Goal: Information Seeking & Learning: Learn about a topic

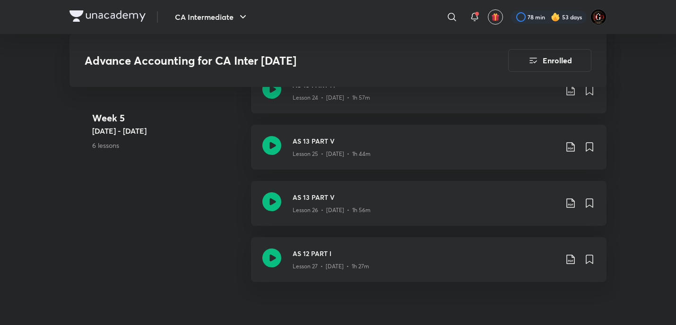
scroll to position [2142, 0]
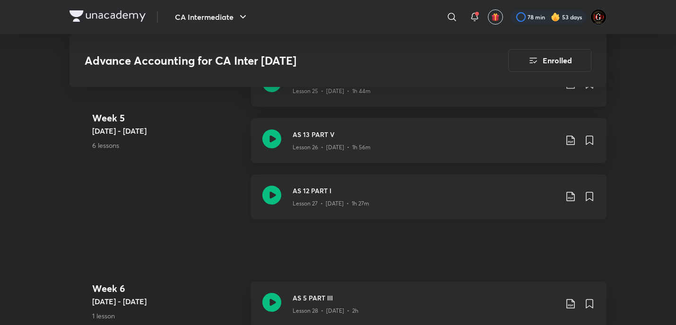
click at [571, 197] on icon at bounding box center [570, 196] width 11 height 11
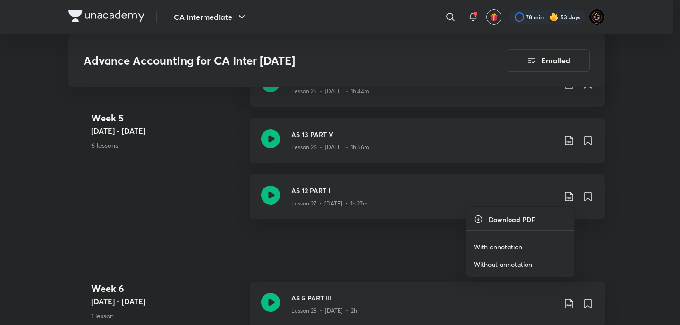
click at [493, 247] on p "With annotation" at bounding box center [498, 247] width 49 height 10
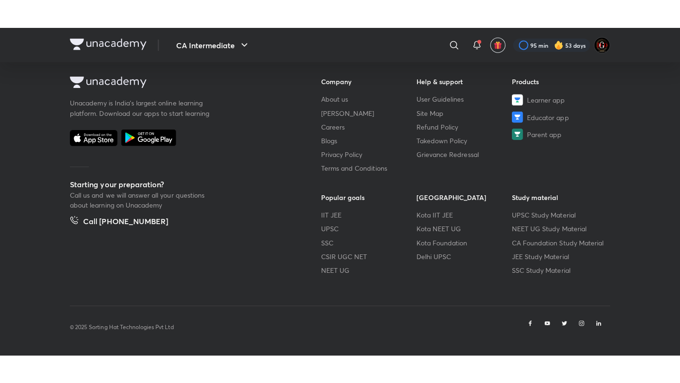
scroll to position [505, 0]
